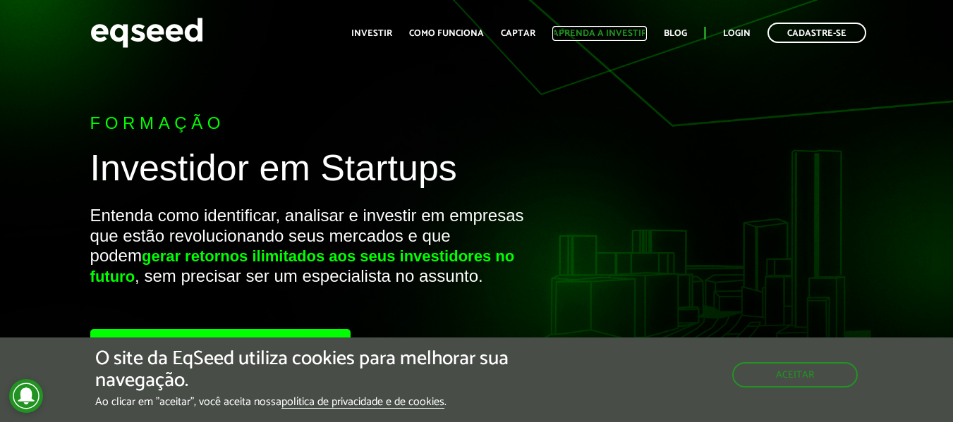
click at [606, 30] on link "Aprenda a investir" at bounding box center [599, 33] width 95 height 9
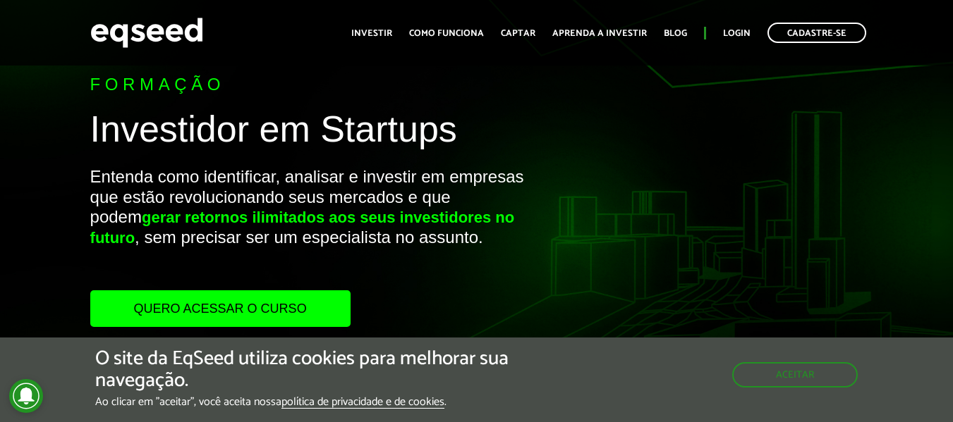
scroll to position [141, 0]
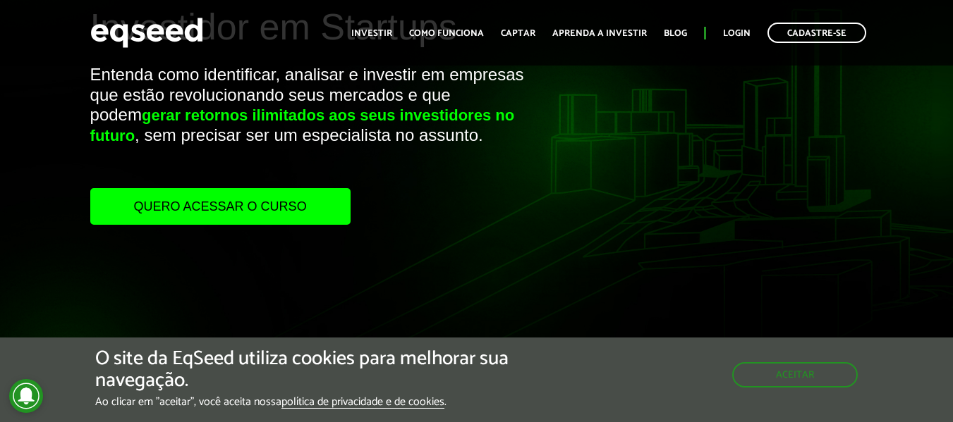
click at [281, 200] on link "Quero acessar o curso" at bounding box center [220, 206] width 260 height 37
